Goal: Information Seeking & Learning: Compare options

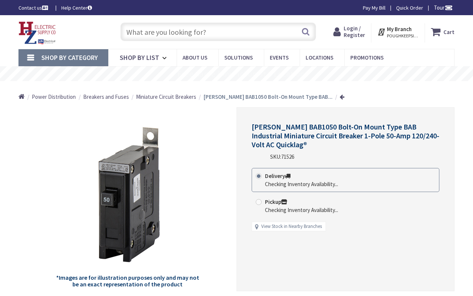
type input "Fourth Ward Pk, 301 N Poplar St, Charlotte, NC 28202, USA"
